Goal: Information Seeking & Learning: Learn about a topic

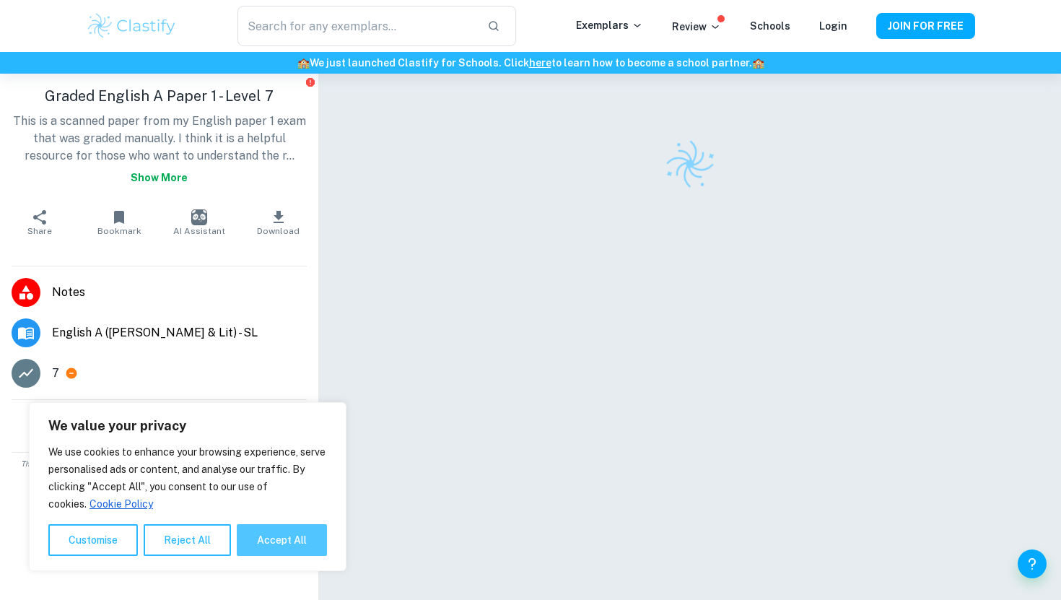
click at [280, 546] on button "Accept All" at bounding box center [282, 540] width 90 height 32
checkbox input "true"
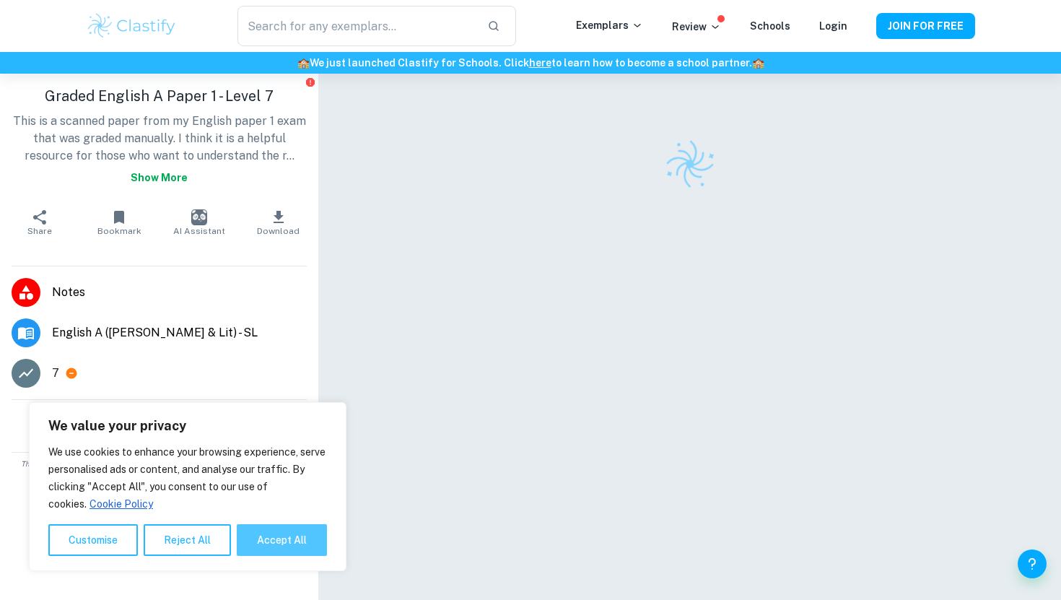
checkbox input "true"
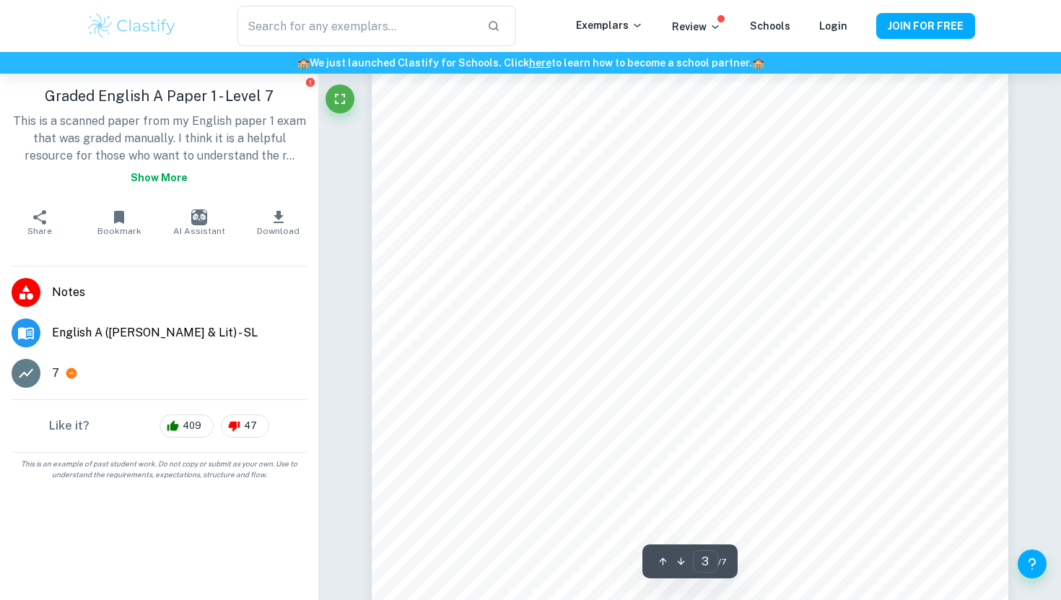
scroll to position [2129, 0]
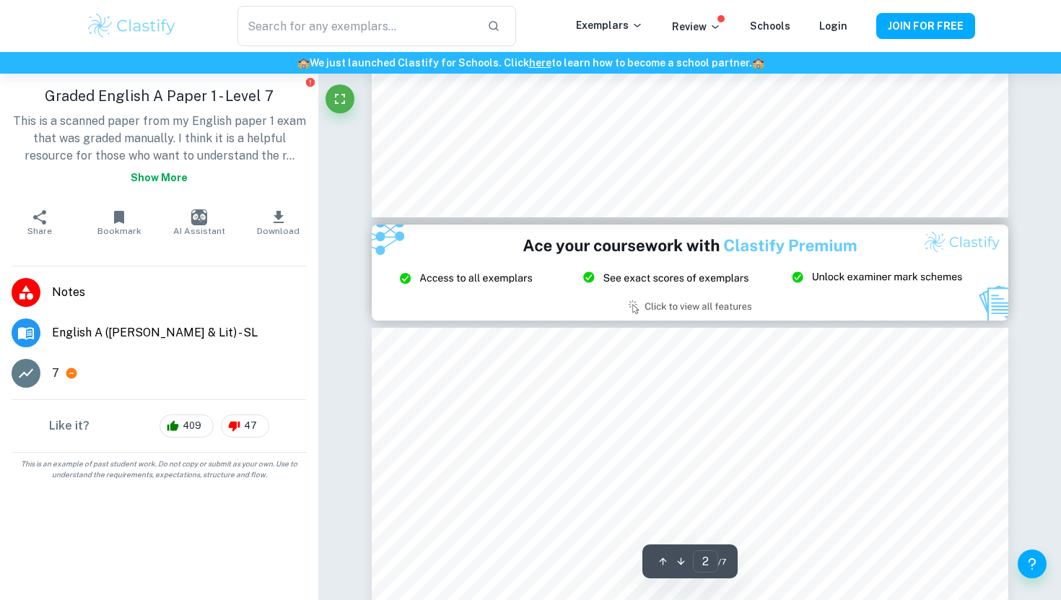
type input "3"
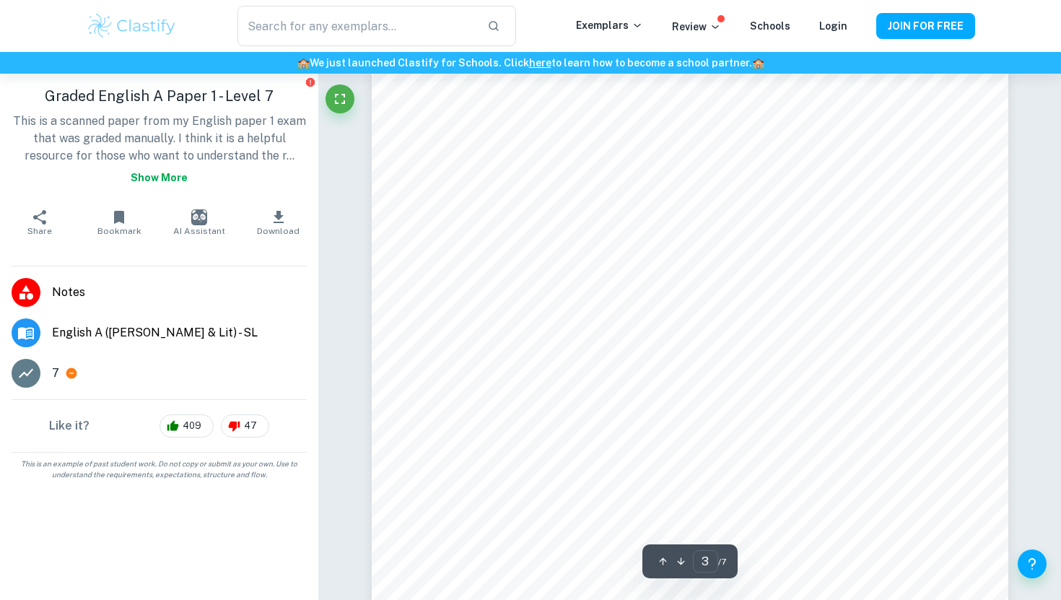
scroll to position [2106, 0]
